Goal: Task Accomplishment & Management: Complete application form

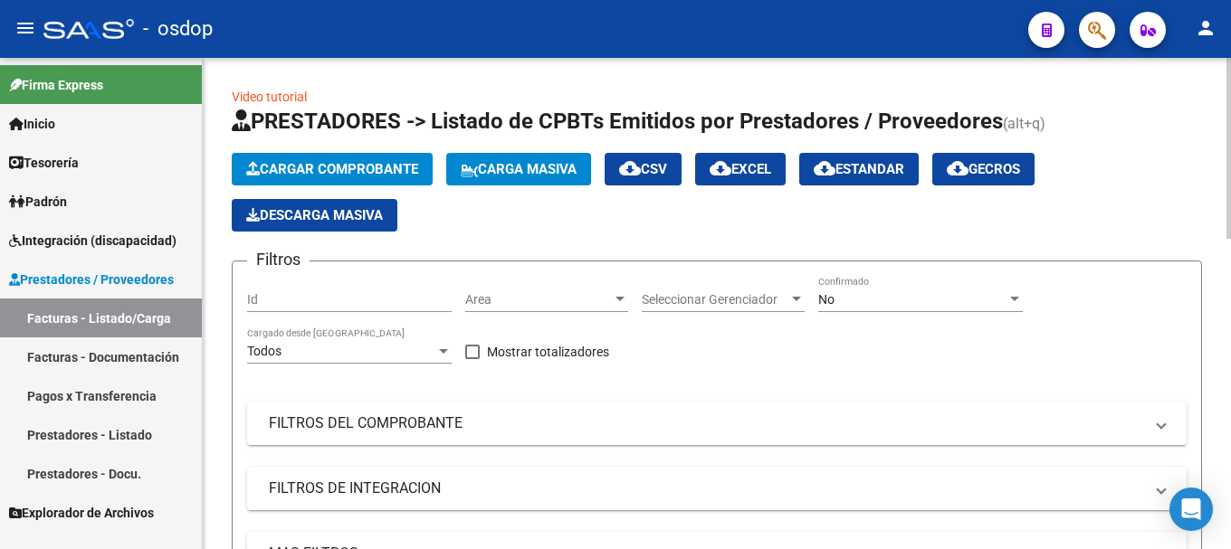
click at [351, 170] on span "Cargar Comprobante" at bounding box center [332, 169] width 172 height 16
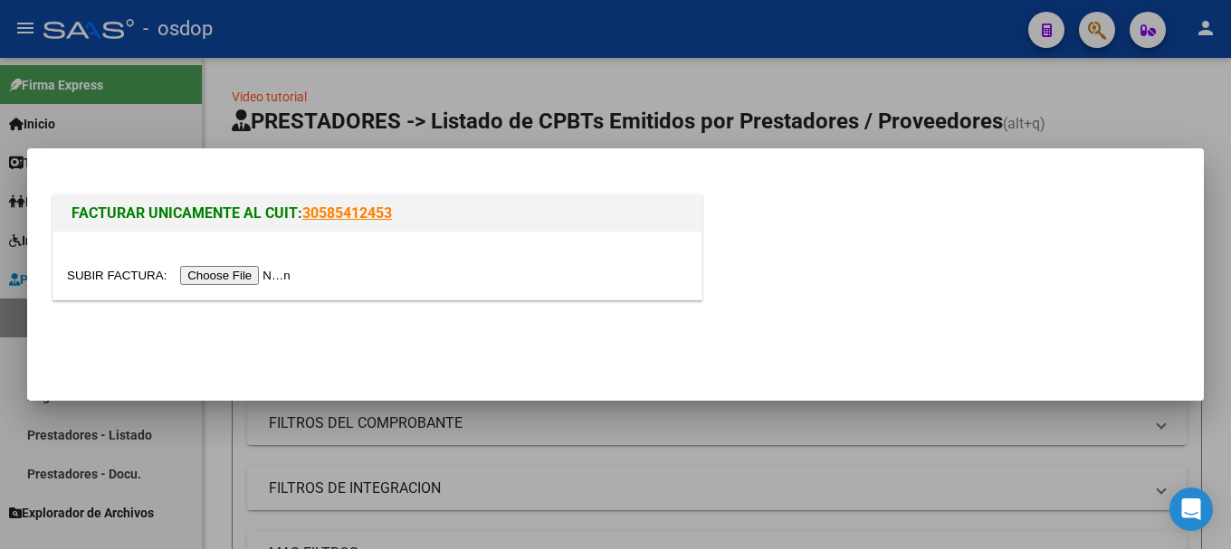
click at [259, 279] on input "file" at bounding box center [181, 275] width 229 height 19
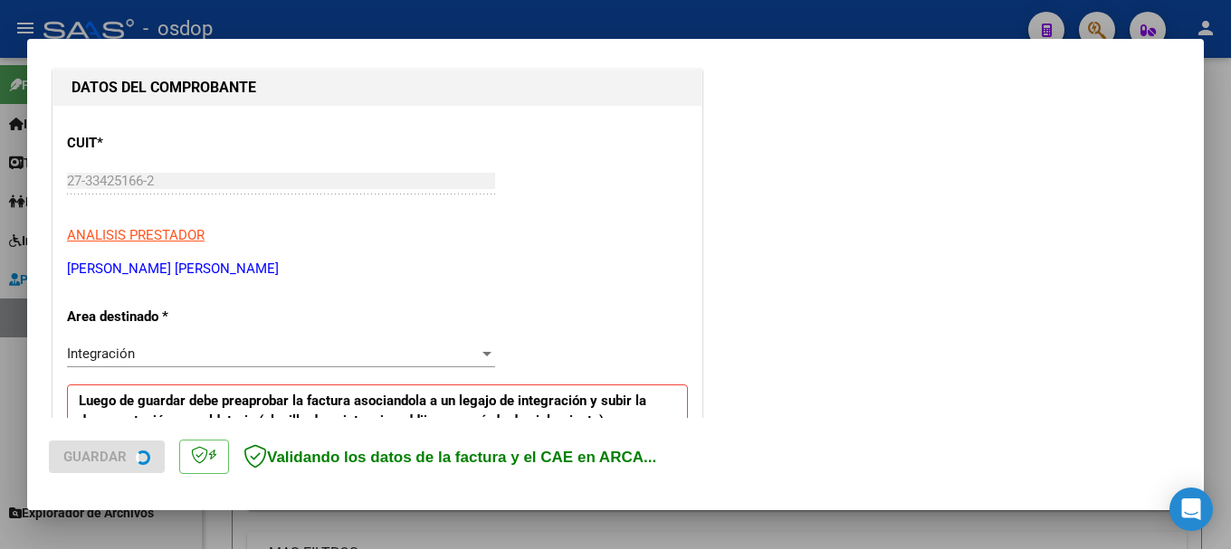
scroll to position [452, 0]
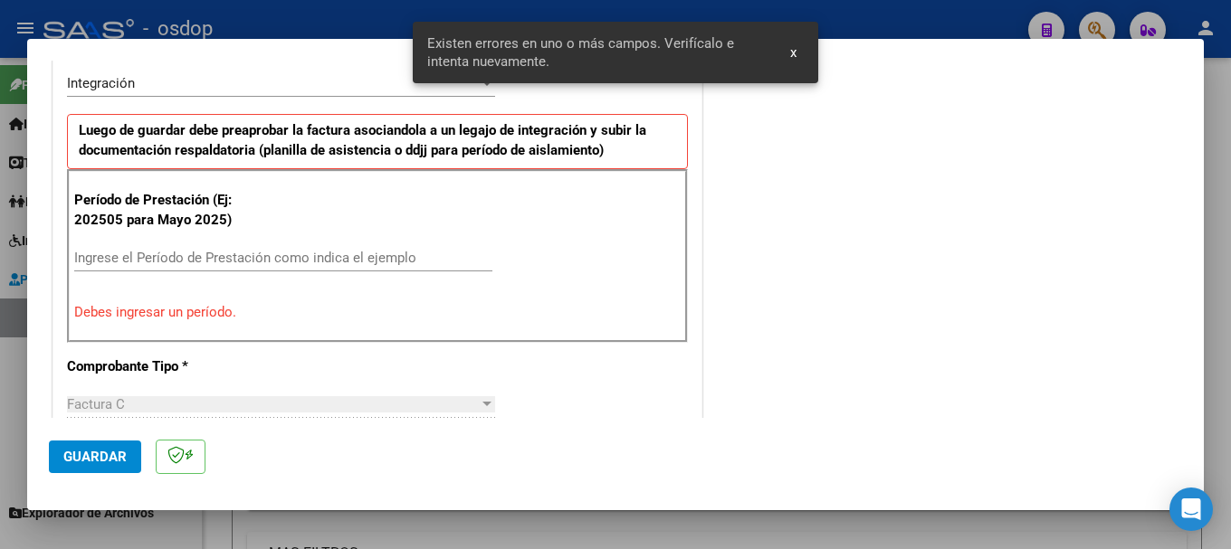
click at [233, 257] on input "Ingrese el Período de Prestación como indica el ejemplo" at bounding box center [283, 258] width 418 height 16
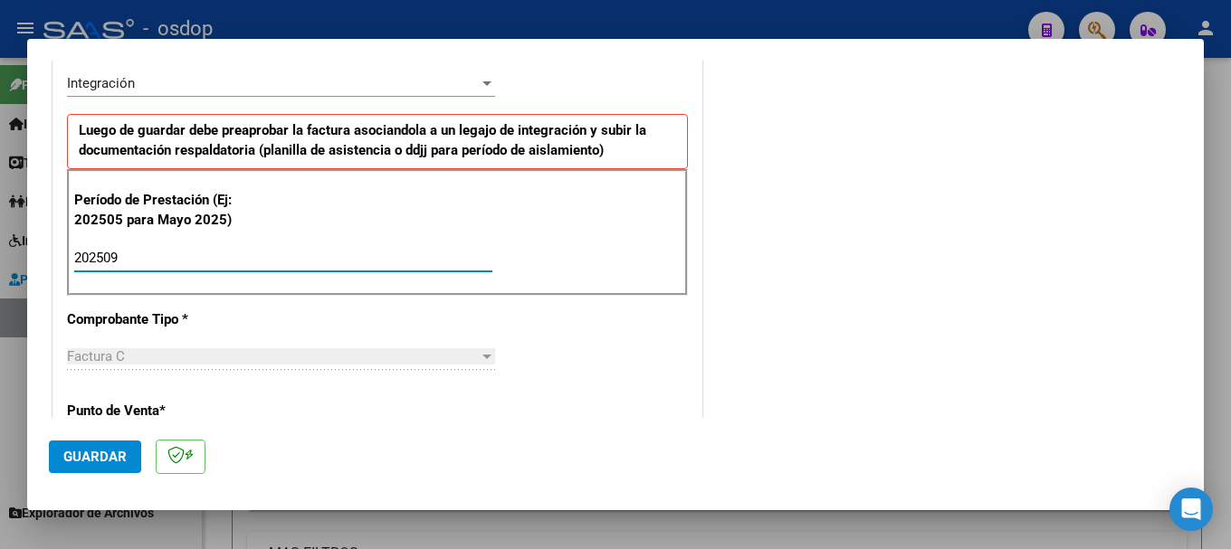
type input "202509"
click at [99, 459] on span "Guardar" at bounding box center [94, 457] width 63 height 16
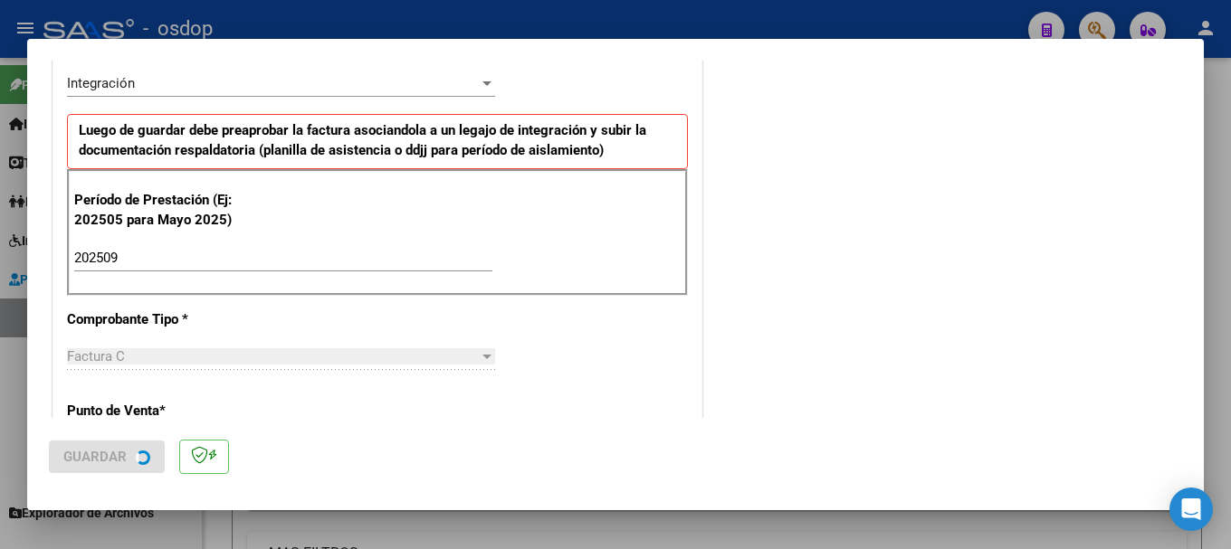
scroll to position [0, 0]
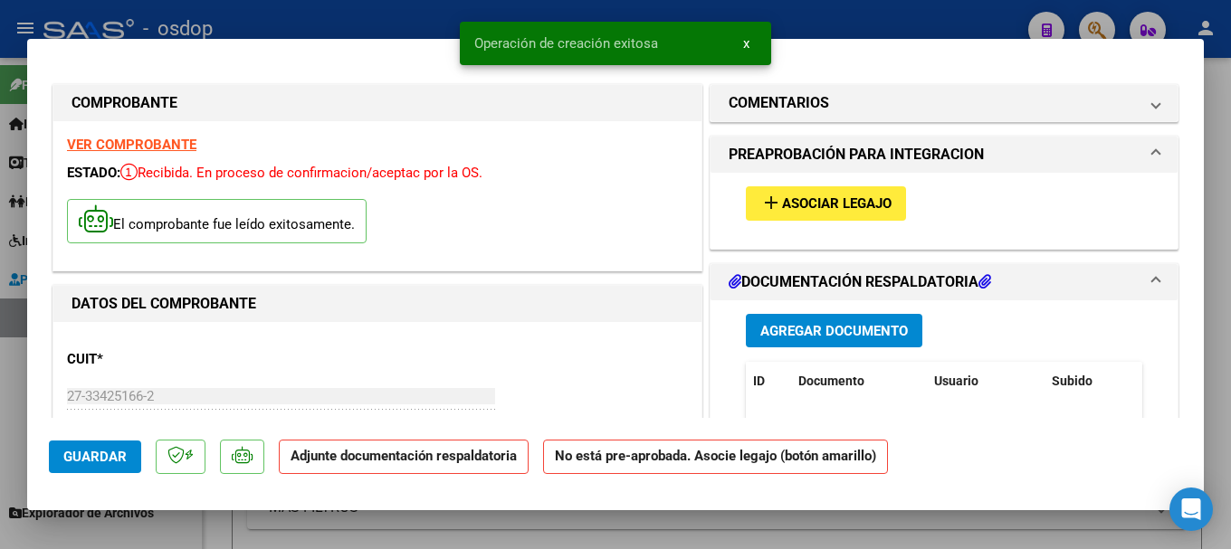
click at [805, 328] on span "Agregar Documento" at bounding box center [833, 331] width 147 height 16
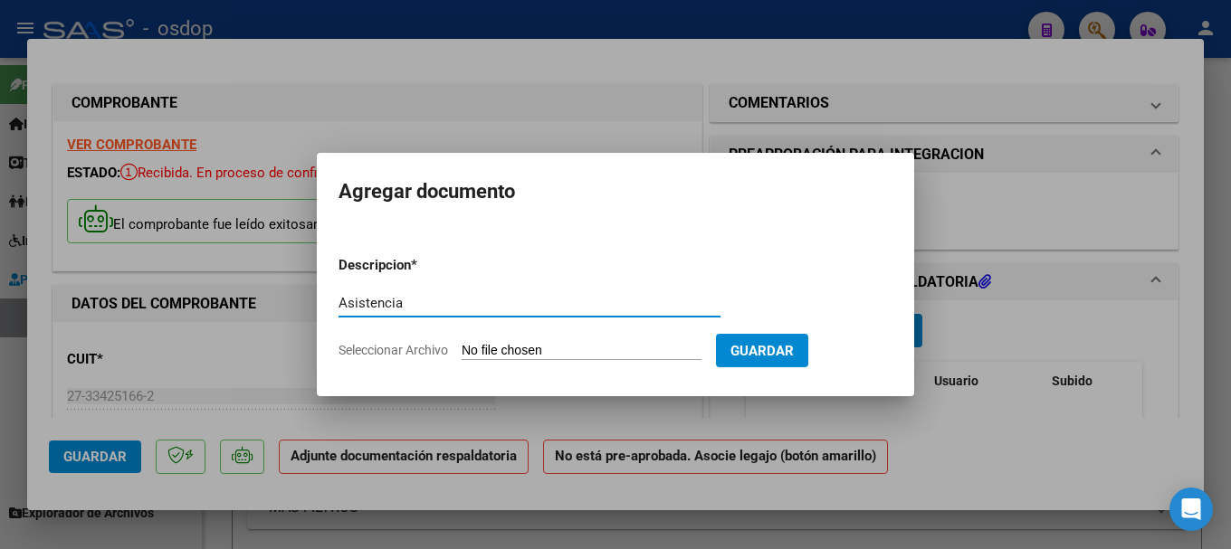
type input "Asistencia"
click at [520, 355] on input "Seleccionar Archivo" at bounding box center [581, 351] width 240 height 17
type input "C:\fakepath\planilla septiembre 2025.pdf"
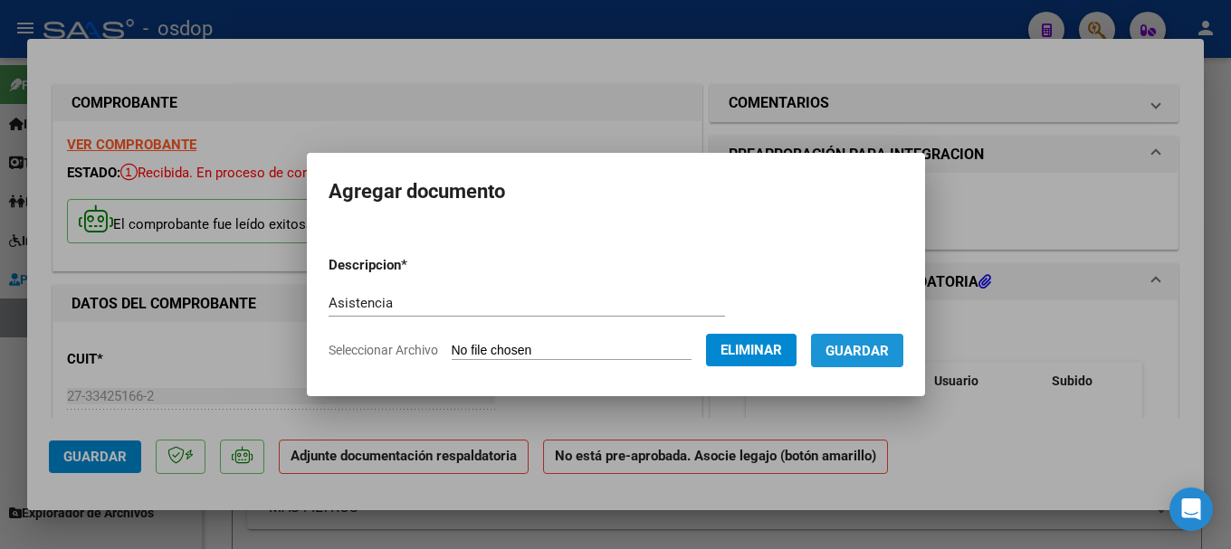
click at [866, 361] on button "Guardar" at bounding box center [857, 350] width 92 height 33
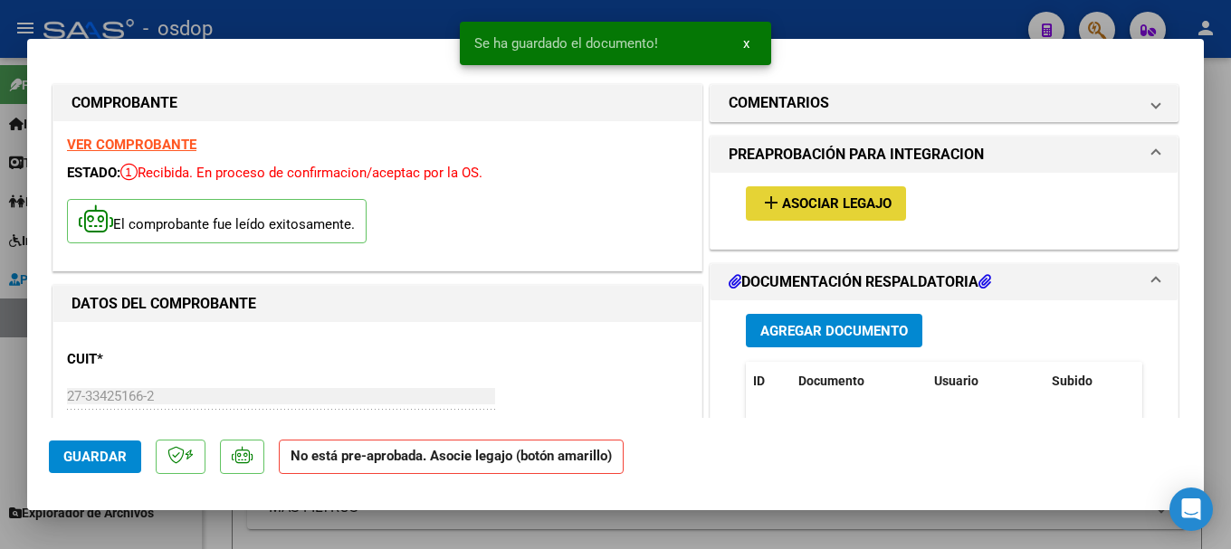
click at [785, 197] on button "add Asociar Legajo" at bounding box center [826, 202] width 160 height 33
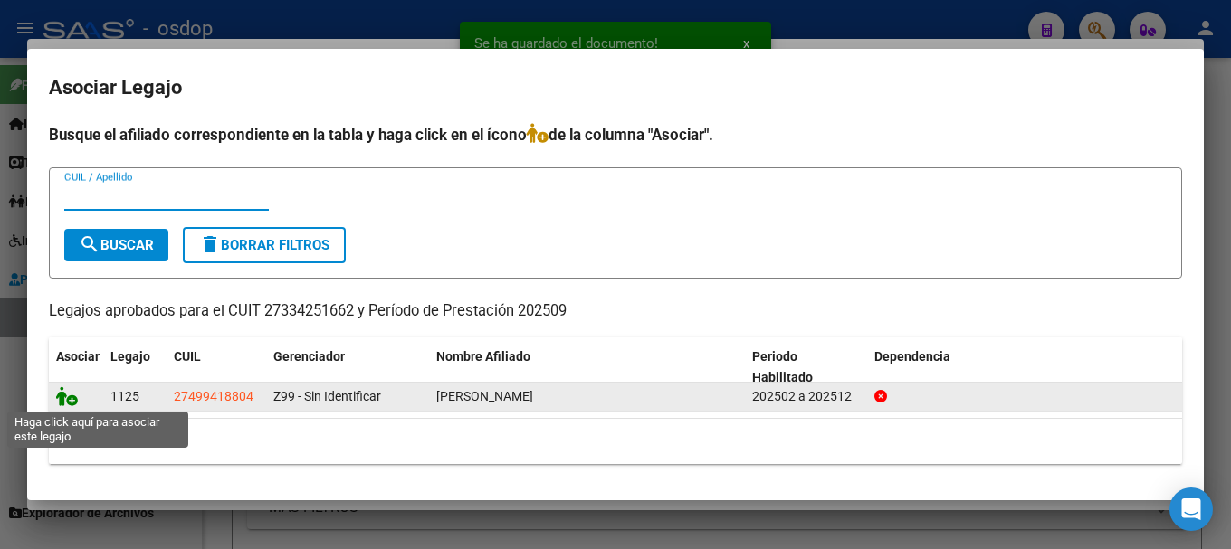
click at [68, 399] on icon at bounding box center [67, 396] width 22 height 20
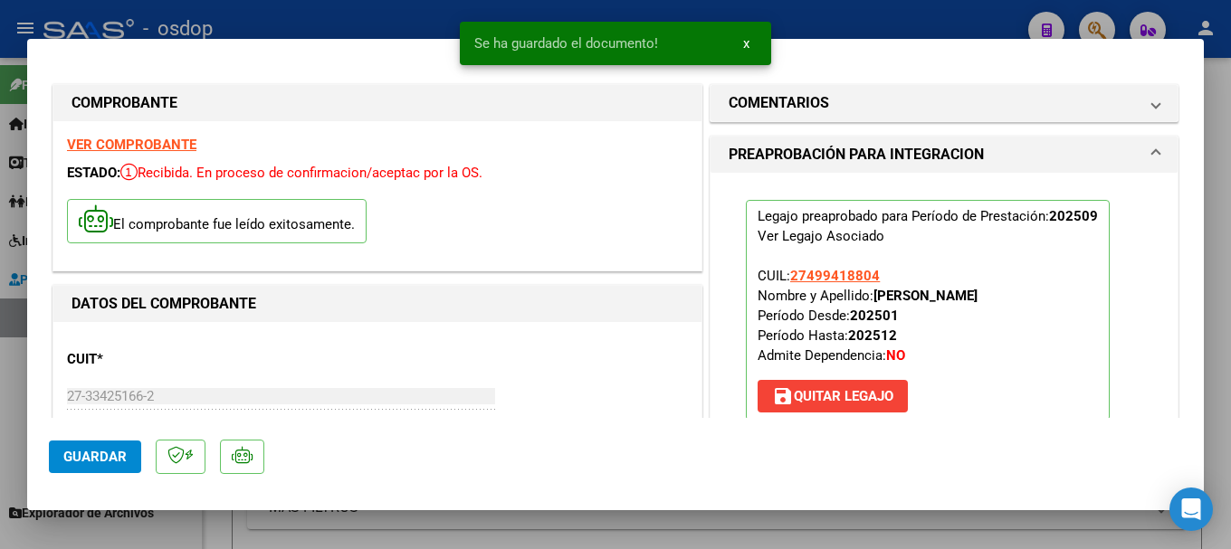
scroll to position [90, 0]
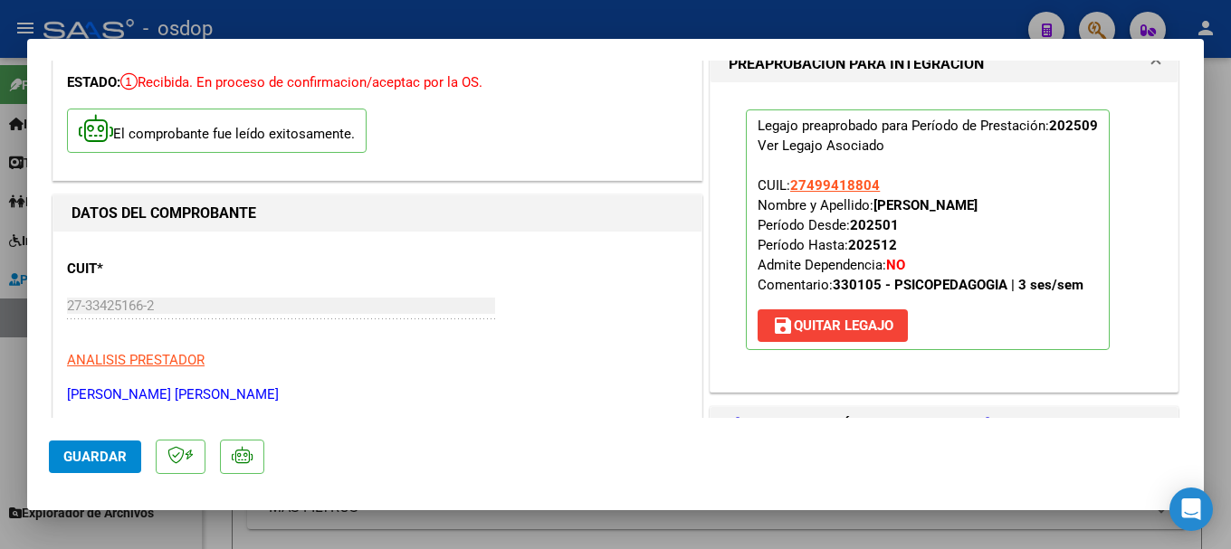
click at [119, 459] on span "Guardar" at bounding box center [94, 457] width 63 height 16
click at [99, 452] on span "Guardar" at bounding box center [94, 457] width 63 height 16
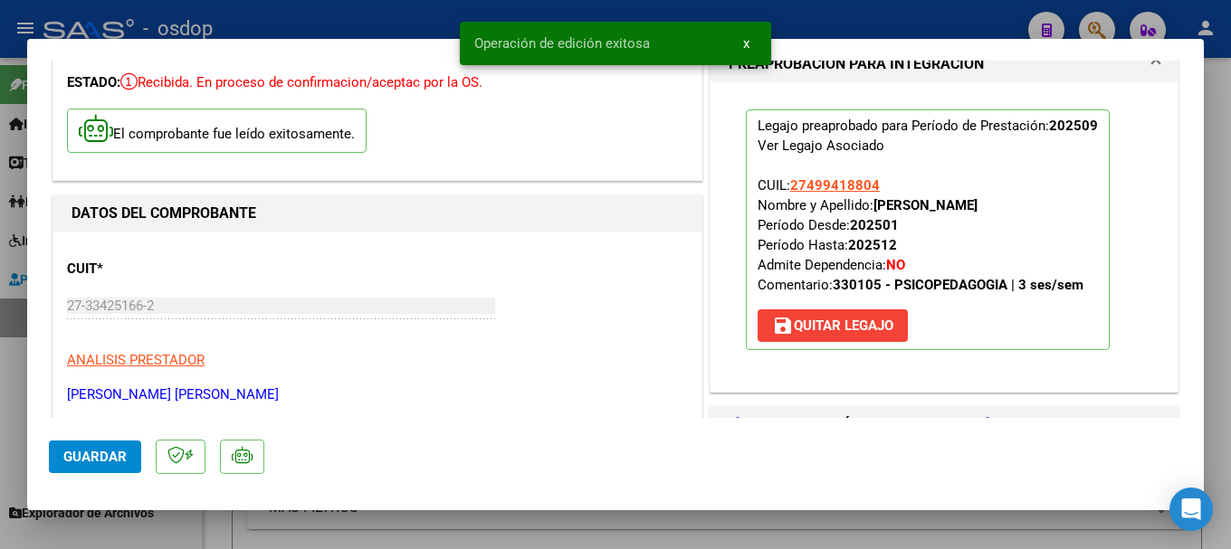
click at [277, 18] on div at bounding box center [615, 274] width 1231 height 549
type input "$ 0,00"
